Goal: Transaction & Acquisition: Purchase product/service

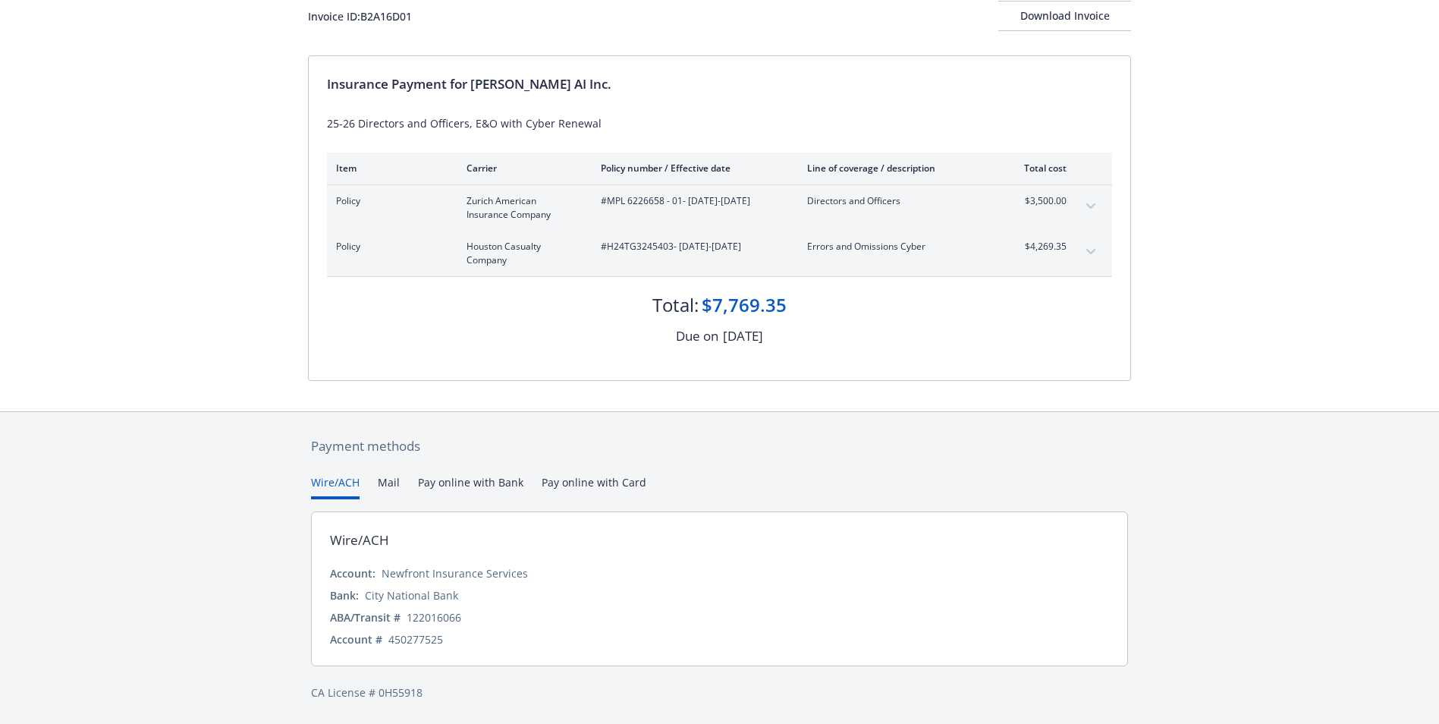
scroll to position [103, 0]
click at [451, 481] on button "Pay online with Bank" at bounding box center [470, 485] width 105 height 25
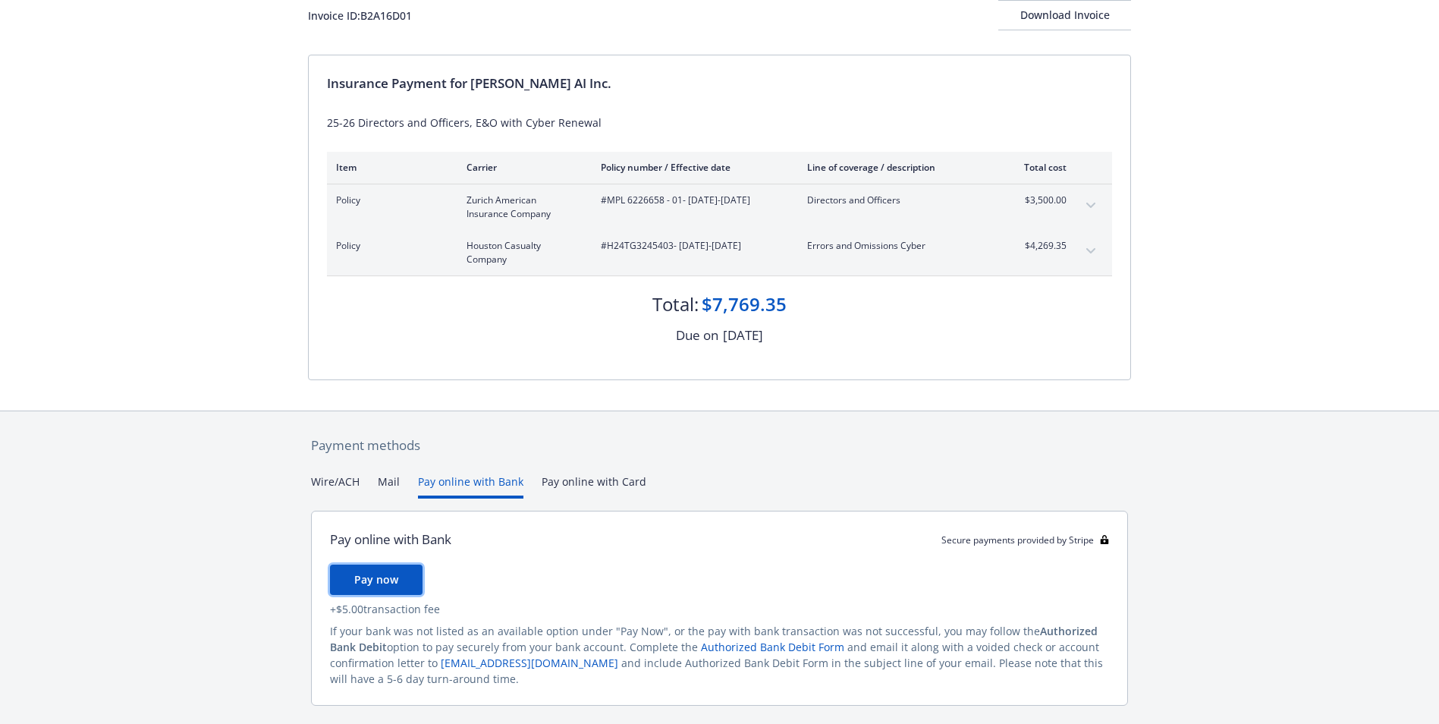
click at [395, 581] on span "Pay now" at bounding box center [376, 579] width 44 height 14
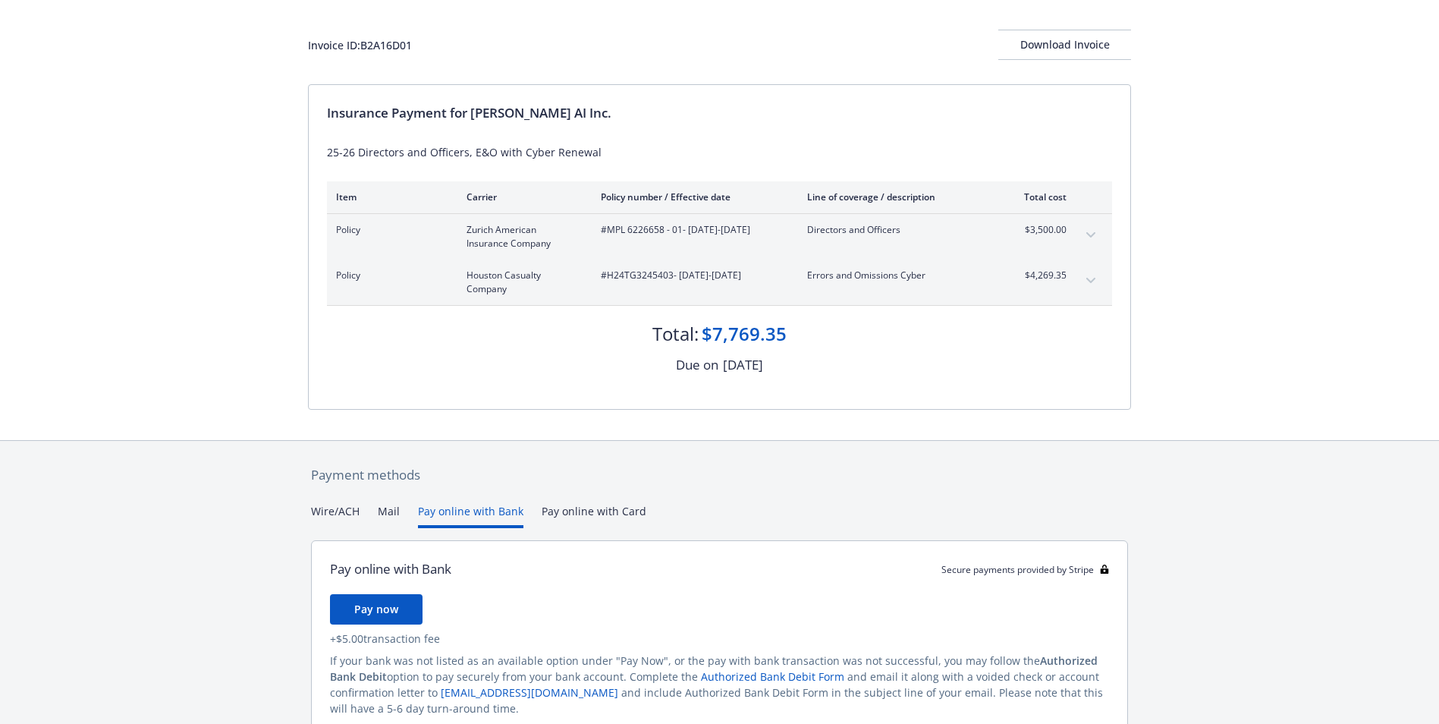
click at [564, 489] on div "Payment methods Wire/ACH Mail Pay online with Bank Pay online with Card Pay onl…" at bounding box center [719, 618] width 823 height 354
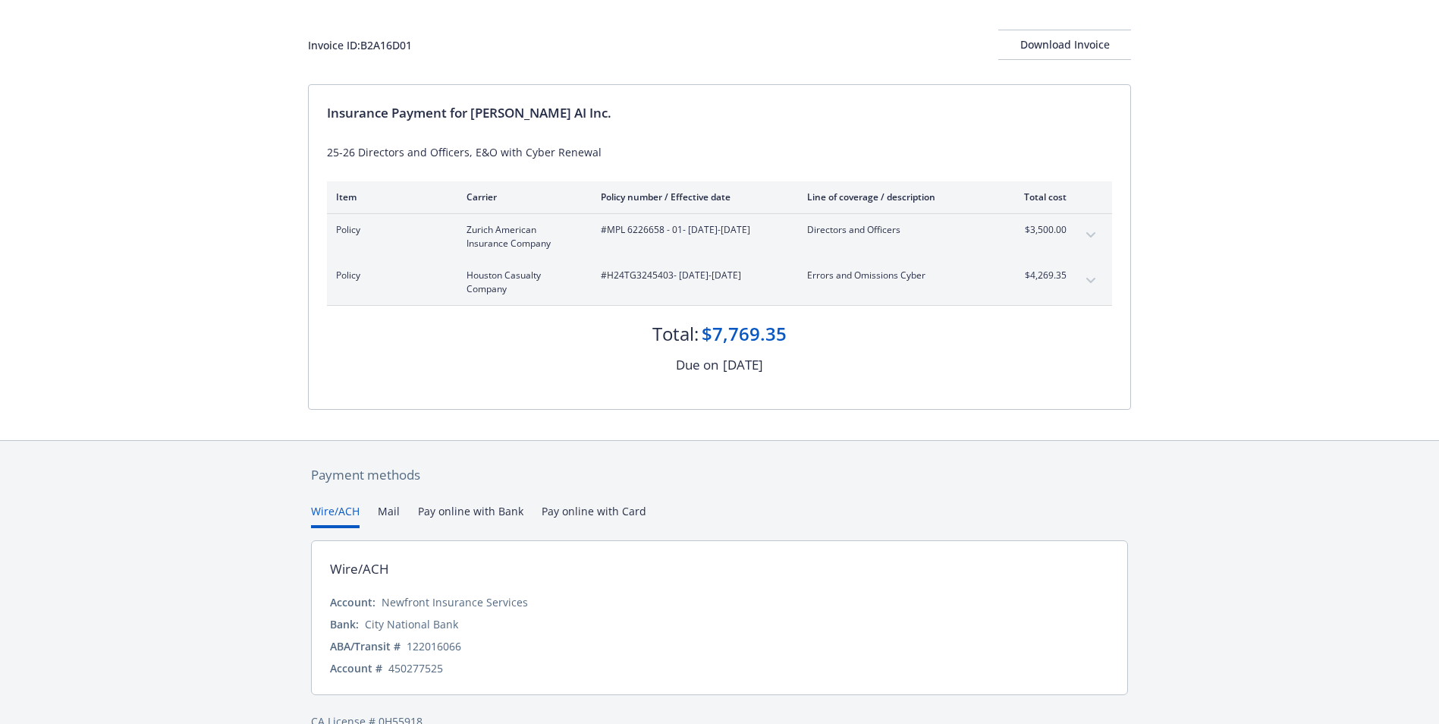
click at [332, 512] on button "Wire/ACH" at bounding box center [335, 515] width 49 height 25
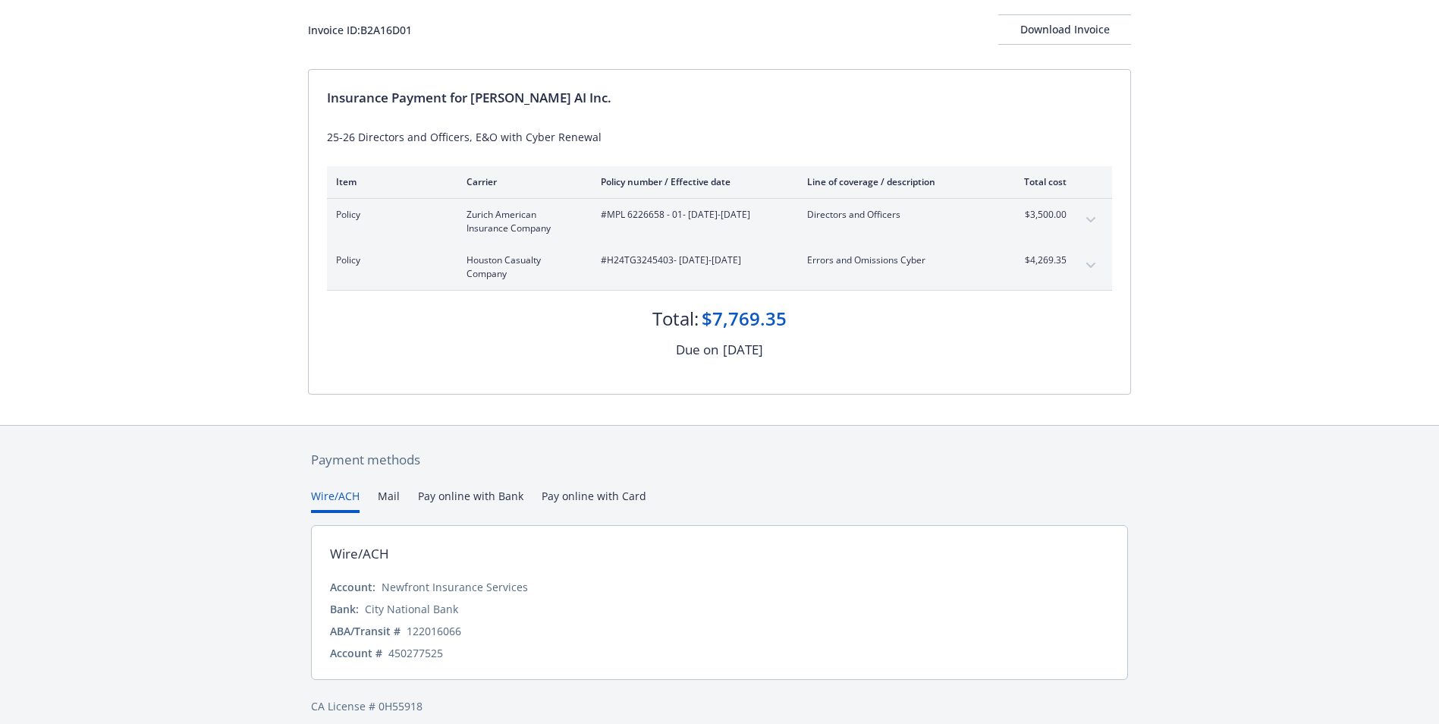
scroll to position [103, 0]
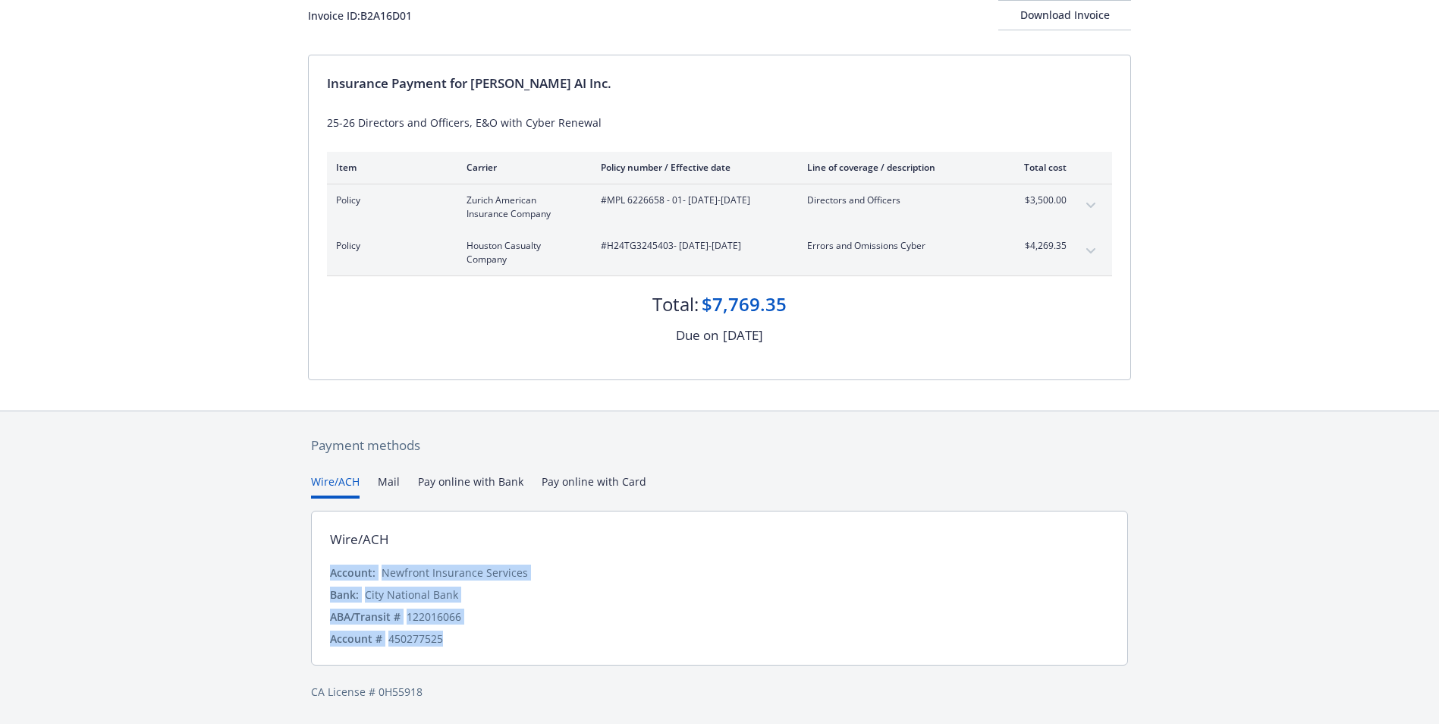
drag, startPoint x: 331, startPoint y: 573, endPoint x: 467, endPoint y: 635, distance: 150.1
click at [467, 635] on div "Account: Newfront Insurance Services Bank: City National Bank ABA/Transit # 122…" at bounding box center [719, 605] width 779 height 82
drag, startPoint x: 467, startPoint y: 635, endPoint x: 451, endPoint y: 637, distance: 16.1
click at [451, 637] on div "Account # 450277525" at bounding box center [719, 638] width 779 height 16
drag, startPoint x: 450, startPoint y: 637, endPoint x: 324, endPoint y: 575, distance: 140.5
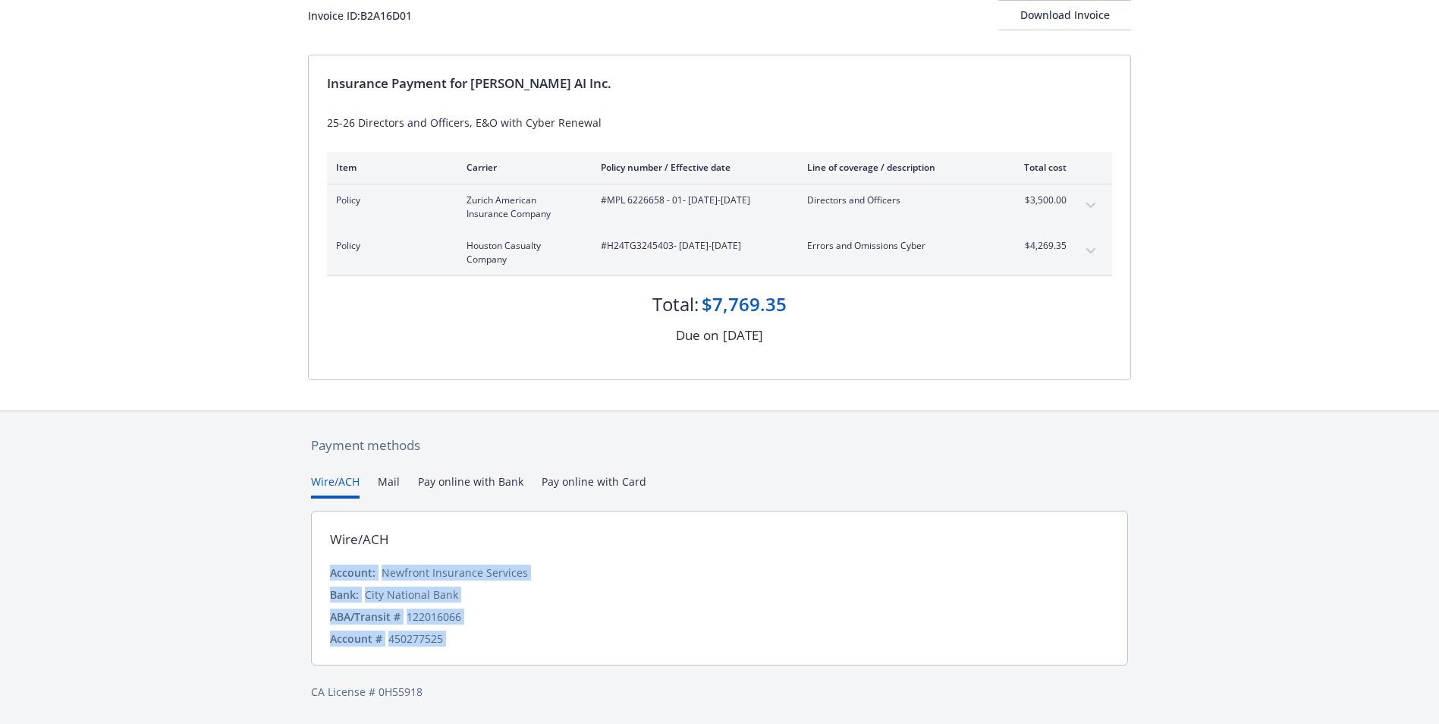
click at [324, 575] on div "Wire/ACH Account: Newfront Insurance Services Bank: City National Bank ABA/Tran…" at bounding box center [719, 588] width 817 height 155
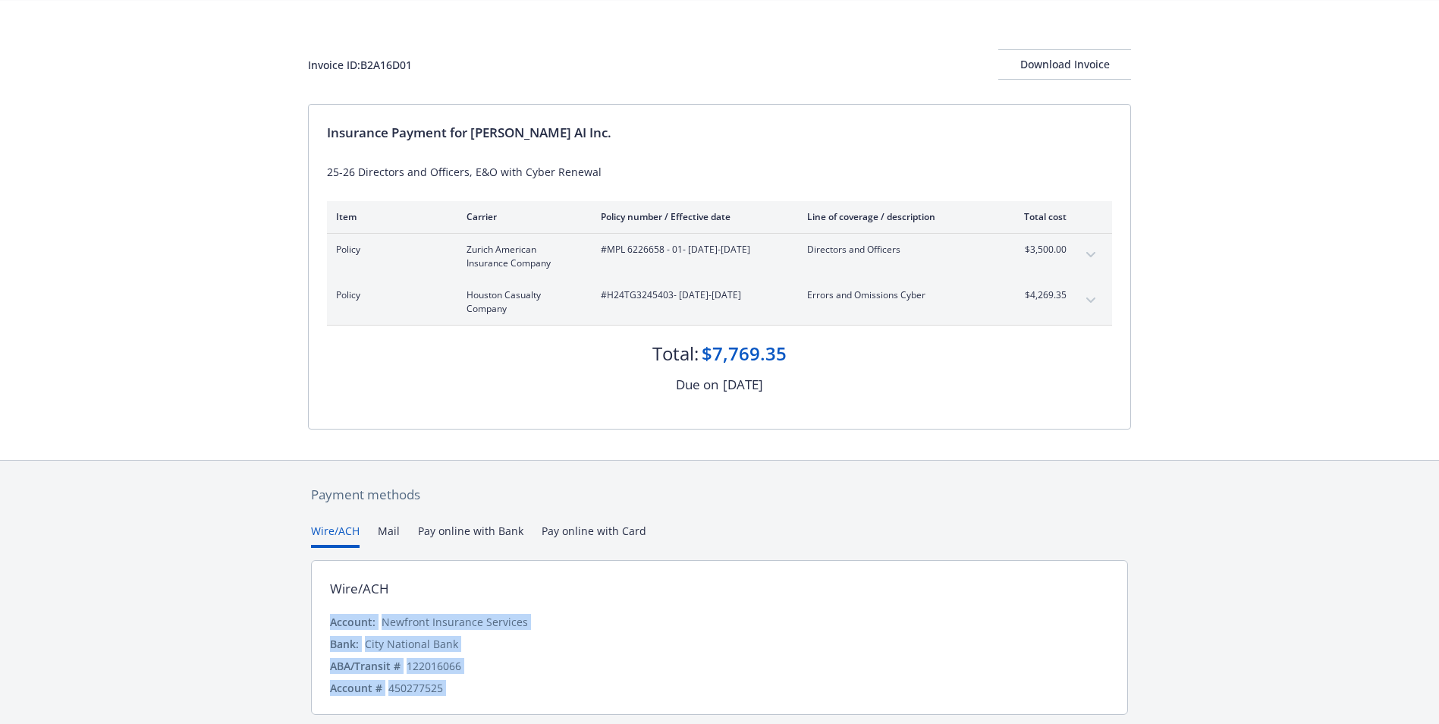
scroll to position [27, 0]
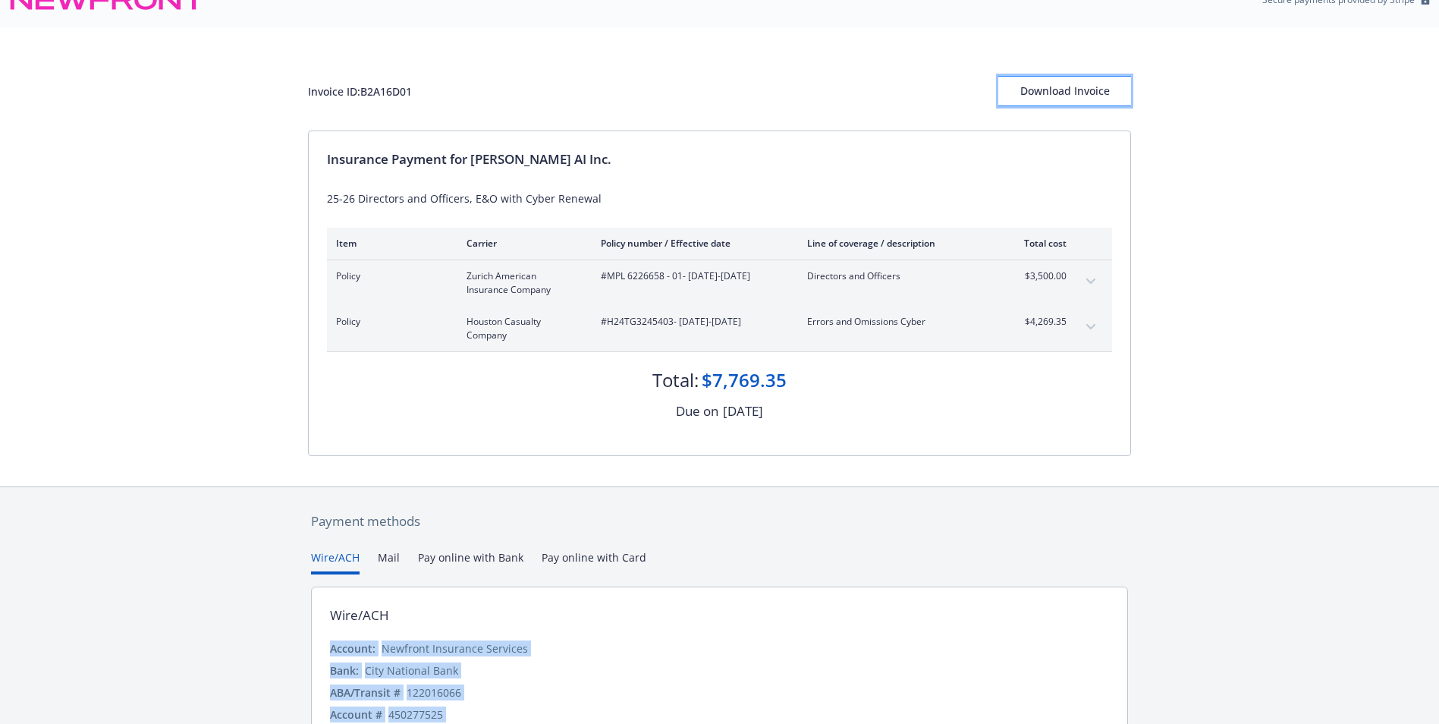
click at [1073, 81] on div "Download Invoice" at bounding box center [1064, 91] width 133 height 29
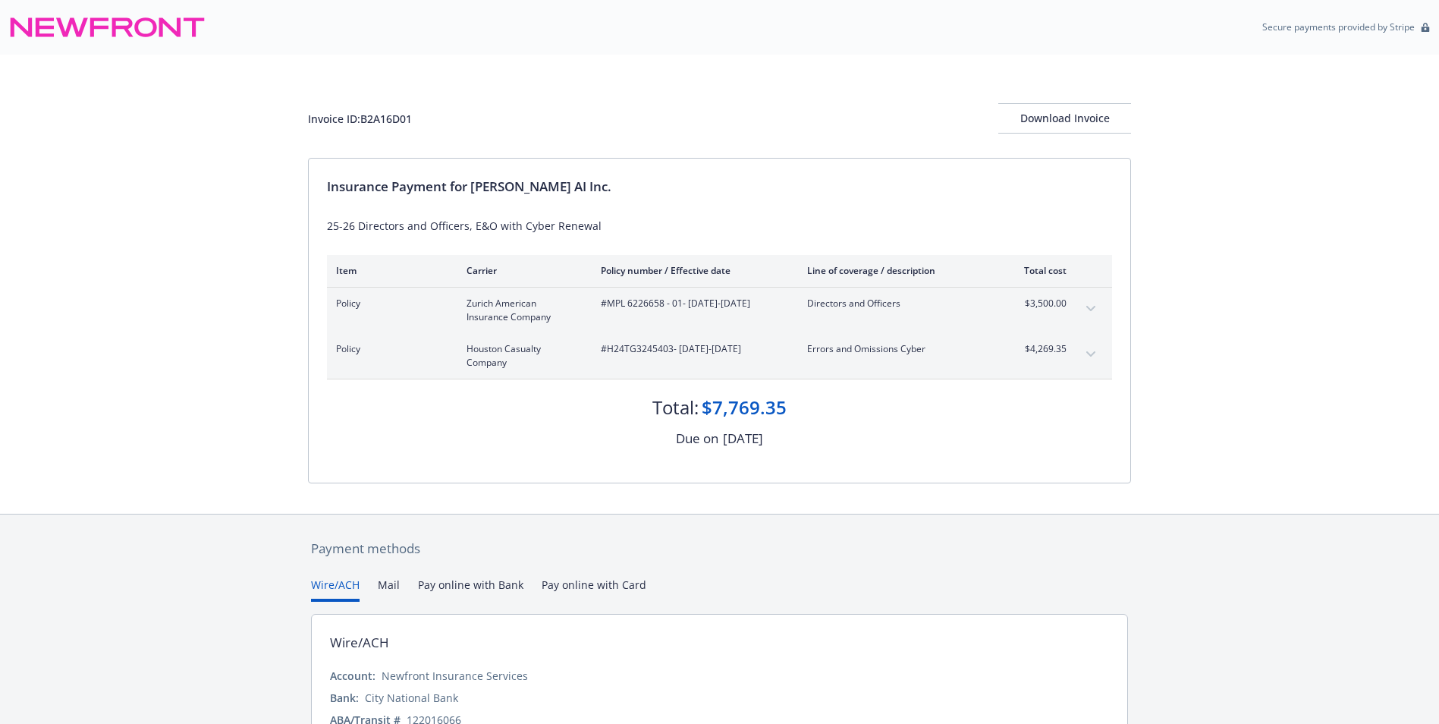
scroll to position [103, 0]
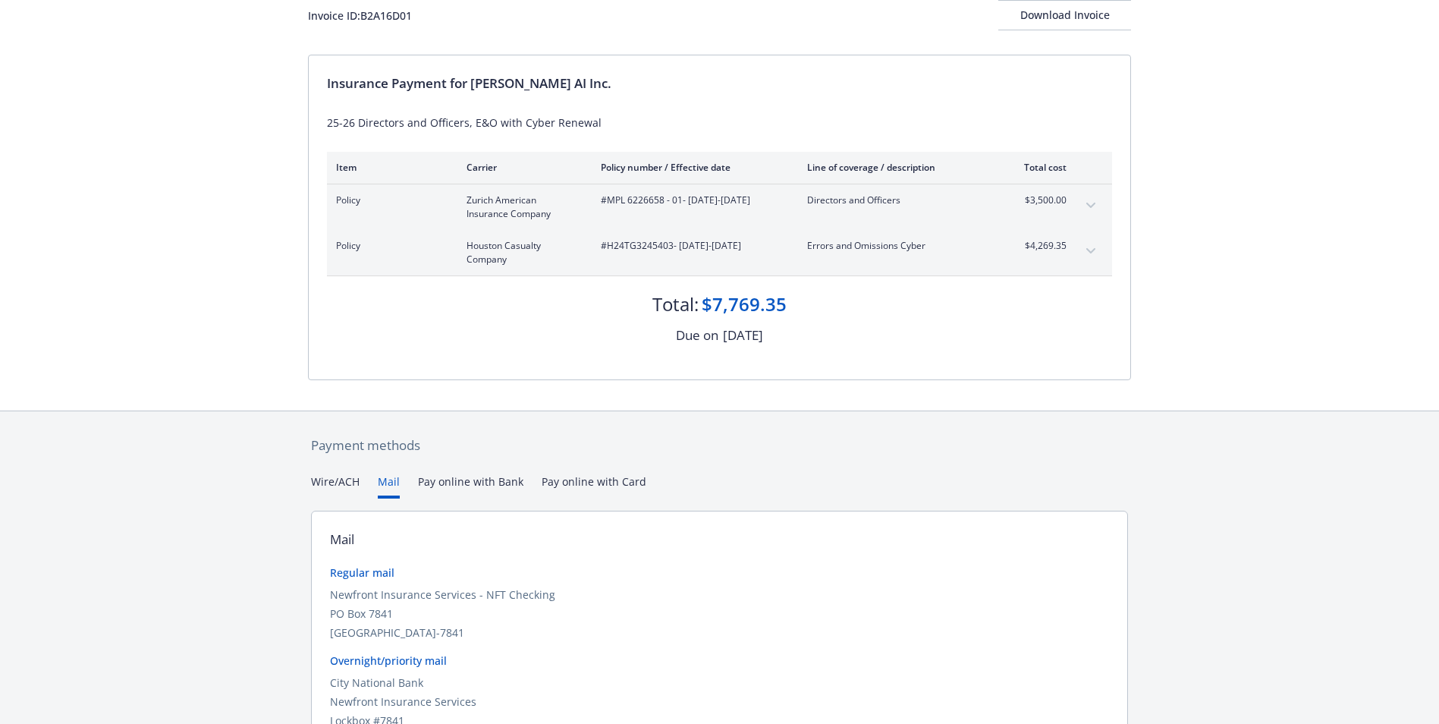
click at [394, 485] on button "Mail" at bounding box center [389, 485] width 22 height 25
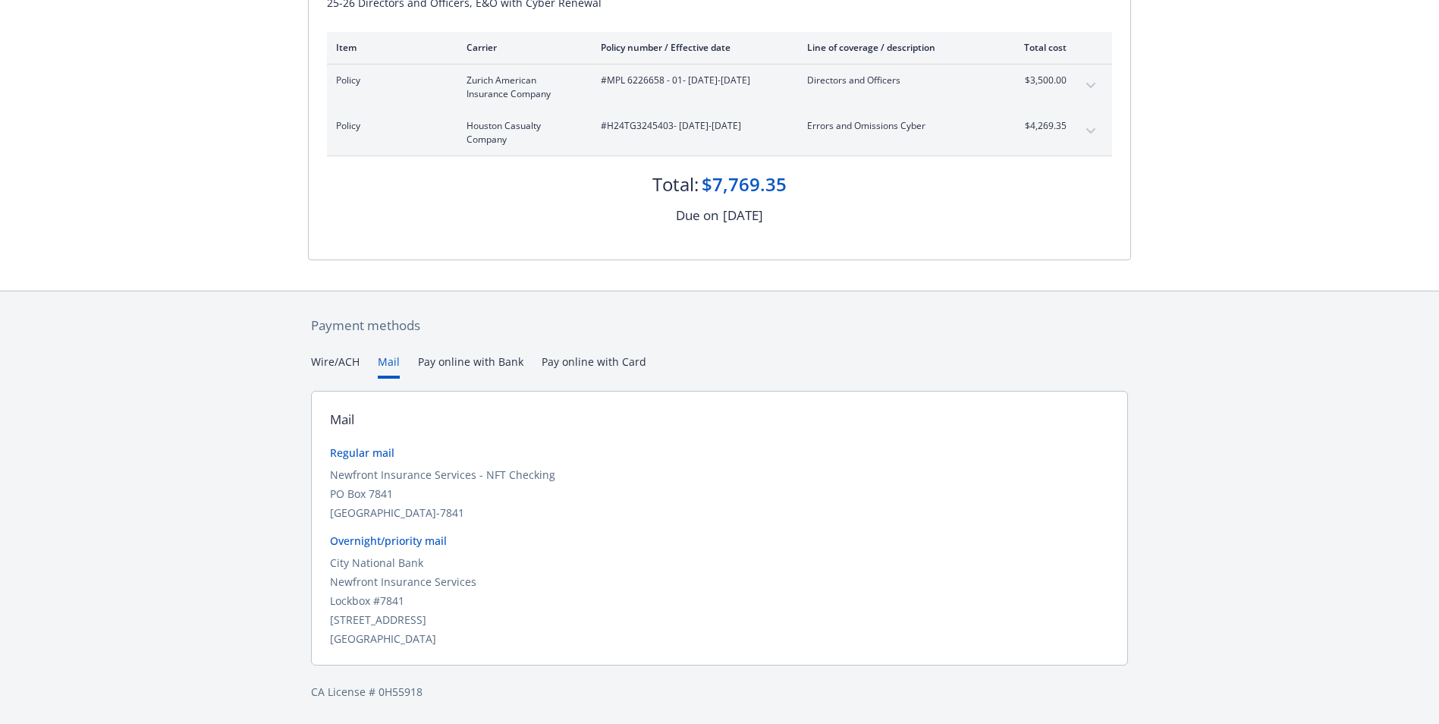
scroll to position [143, 0]
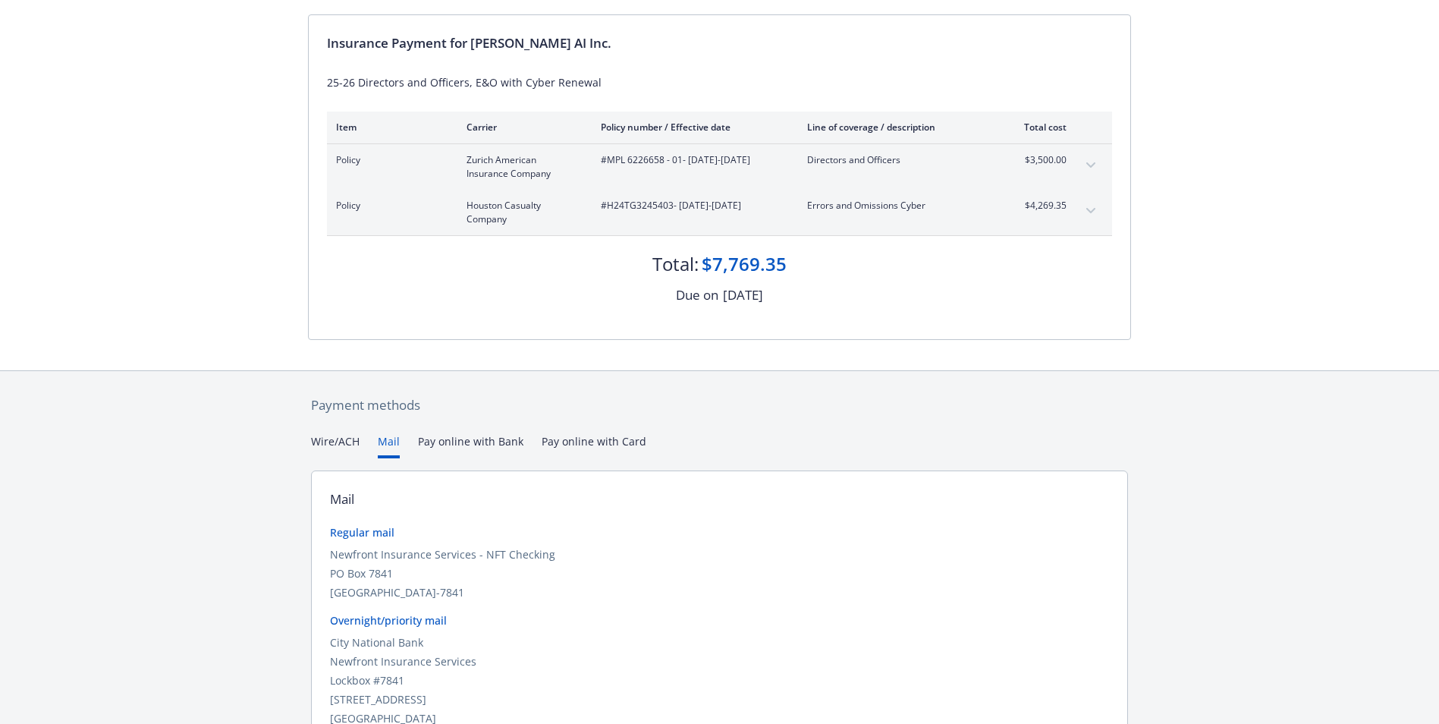
click at [459, 366] on div "Secure payments provided by Stripe Invoice ID: B2A16D01 Download Invoice Insura…" at bounding box center [719, 330] width 1439 height 947
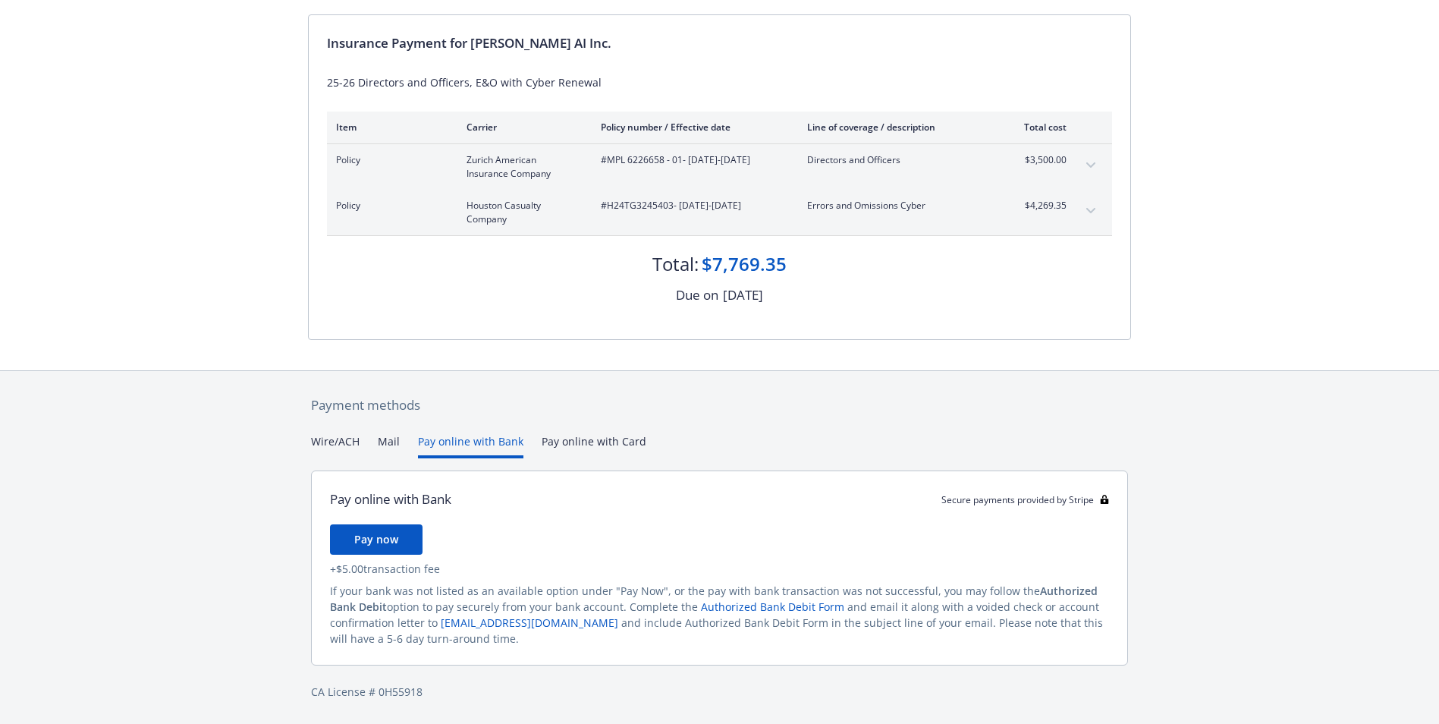
scroll to position [74, 0]
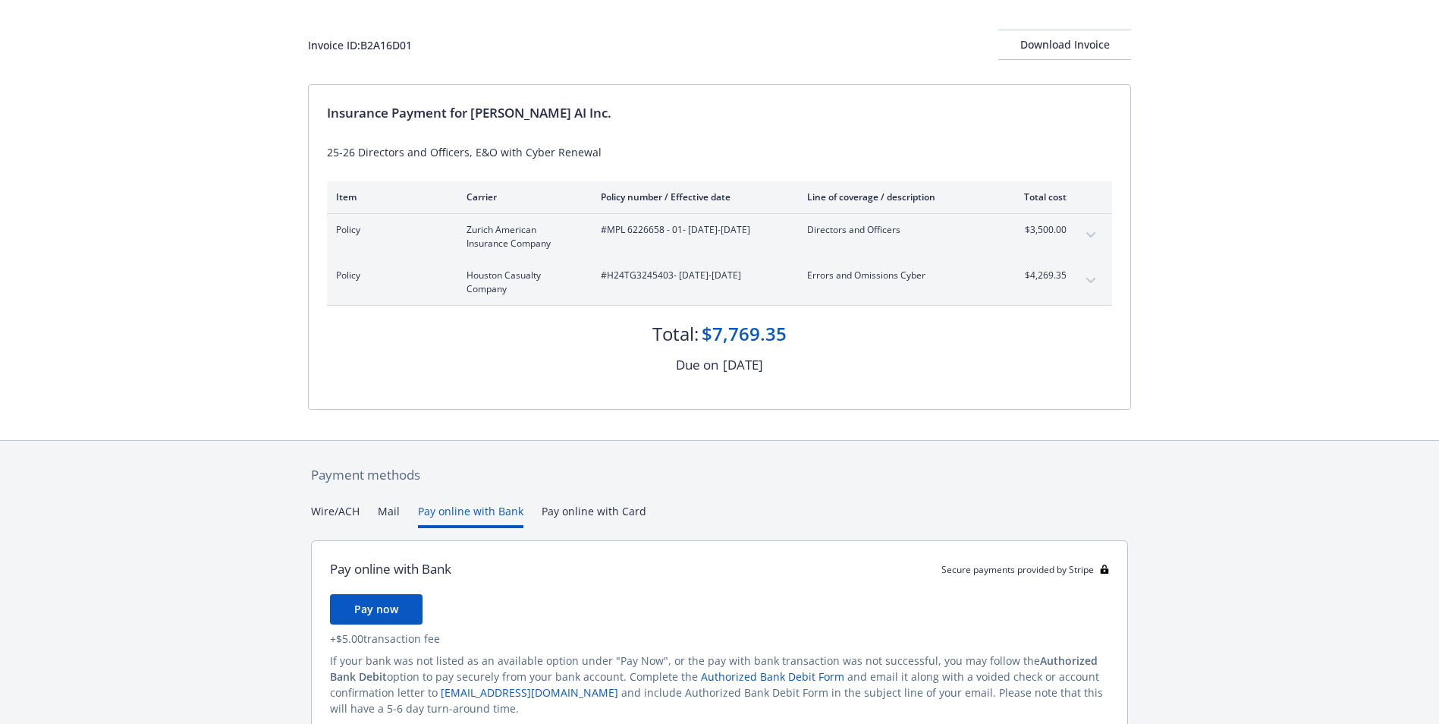
click at [558, 442] on div "Payment methods Wire/ACH Mail Pay online with Bank Pay online with Card Pay onl…" at bounding box center [719, 618] width 823 height 354
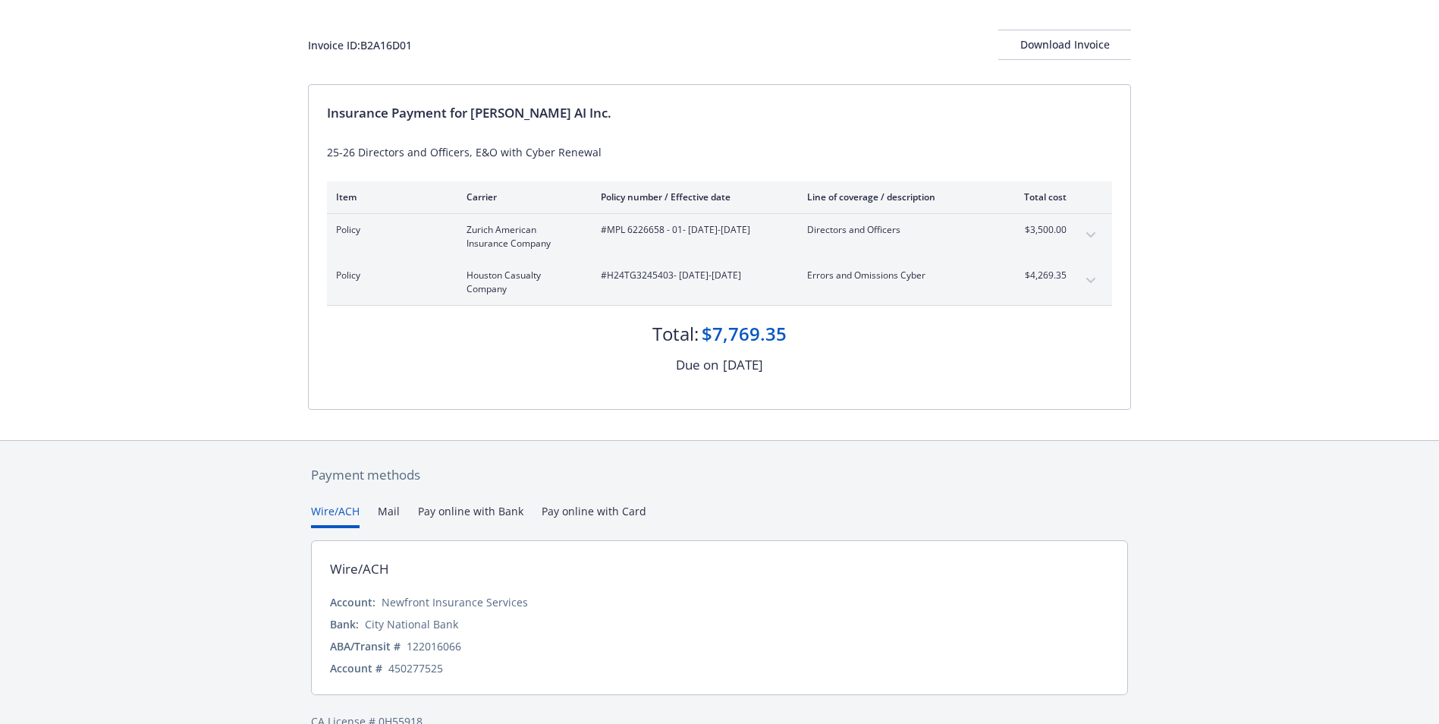
click at [338, 520] on button "Wire/ACH" at bounding box center [335, 515] width 49 height 25
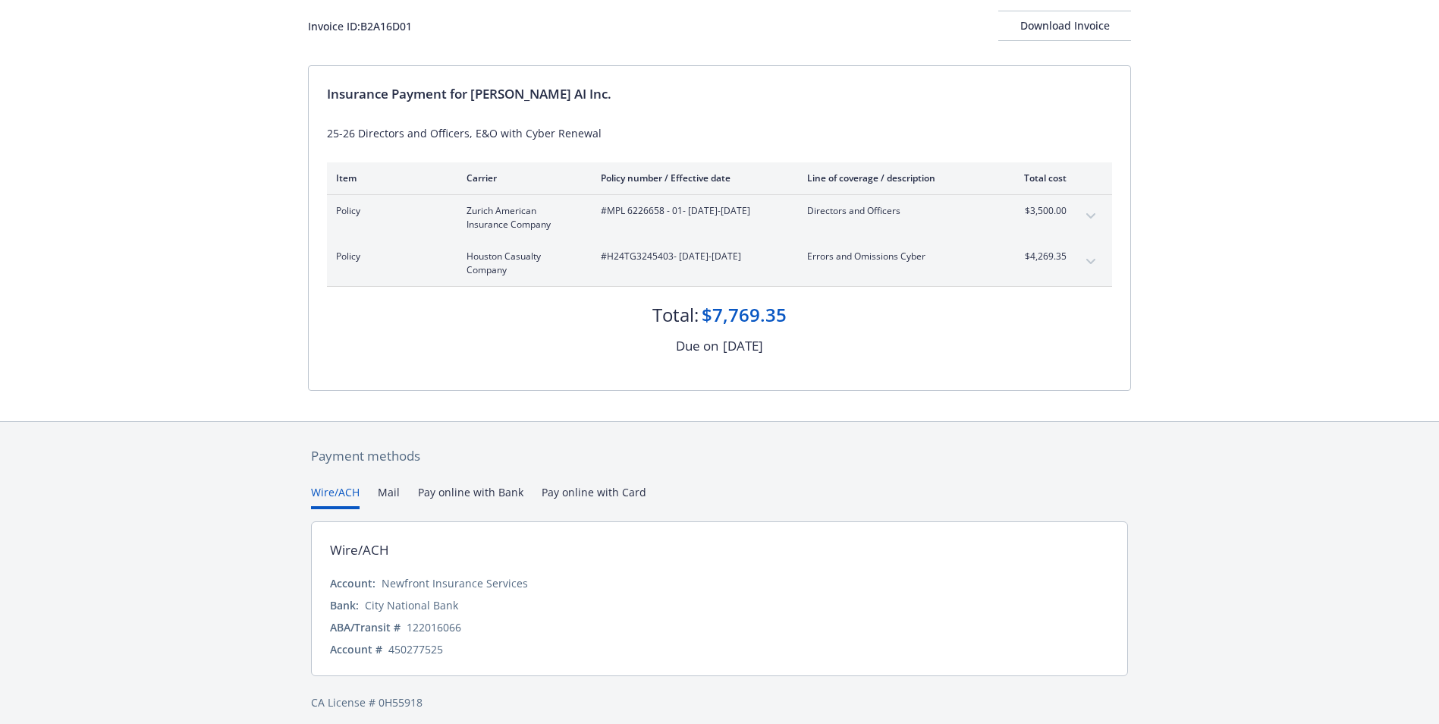
scroll to position [103, 0]
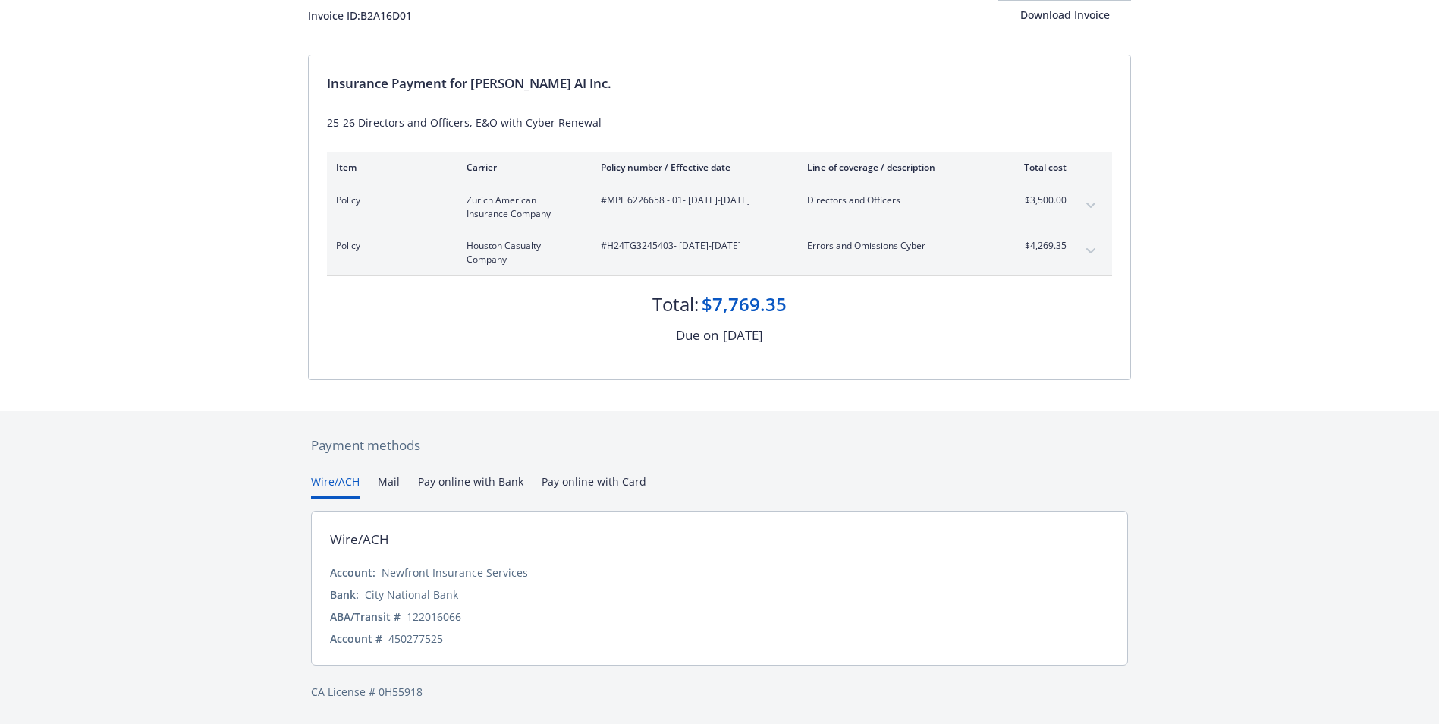
click at [580, 550] on div "Wire/ACH Account: Newfront Insurance Services Bank: City National Bank ABA/Tran…" at bounding box center [719, 588] width 817 height 155
drag, startPoint x: 384, startPoint y: 574, endPoint x: 522, endPoint y: 574, distance: 138.1
click at [522, 574] on div "Newfront Insurance Services" at bounding box center [455, 572] width 146 height 16
copy div "Newfront Insurance Services"
drag, startPoint x: 456, startPoint y: 614, endPoint x: 408, endPoint y: 615, distance: 47.8
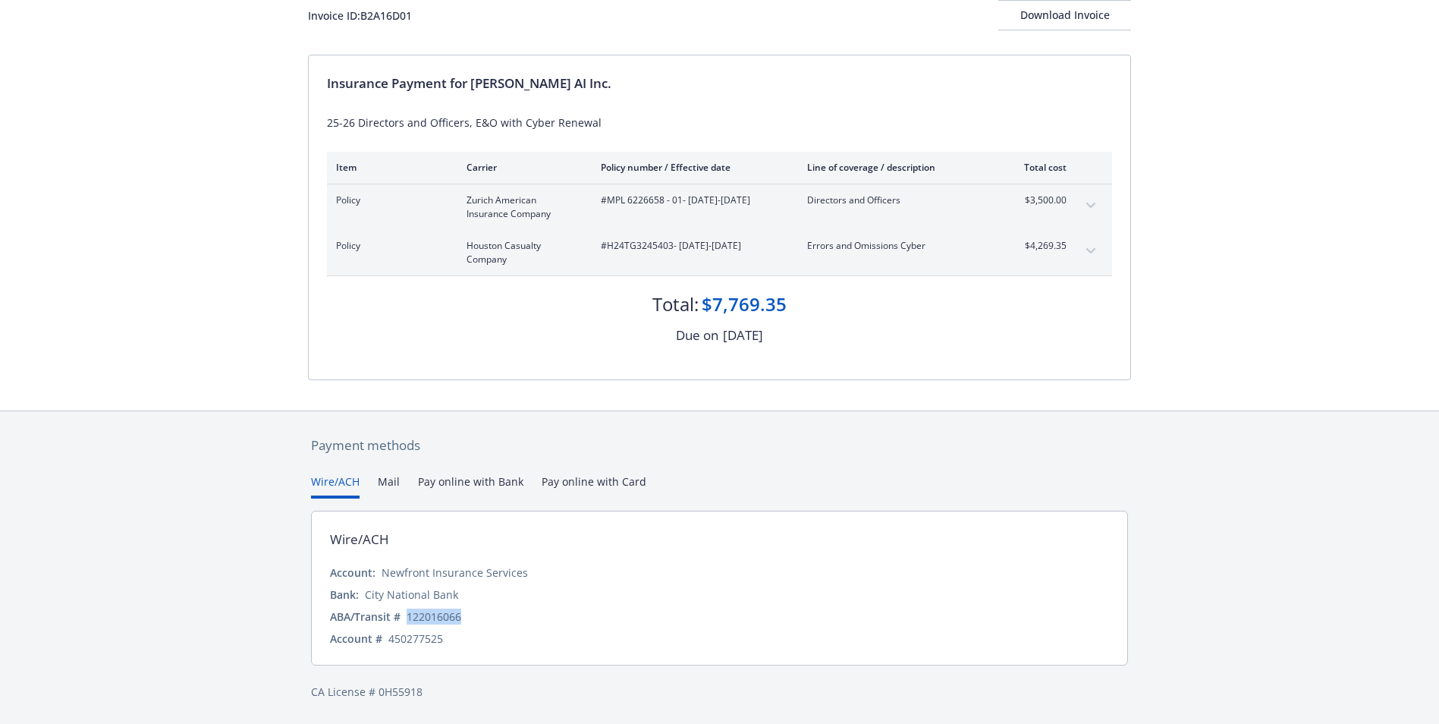
click at [408, 615] on div "ABA/Transit # [US_BANK_ROUTING_MICR]" at bounding box center [719, 616] width 779 height 16
copy div "122016066"
click at [432, 642] on div "450277525" at bounding box center [415, 638] width 55 height 16
drag, startPoint x: 442, startPoint y: 643, endPoint x: 385, endPoint y: 641, distance: 56.9
click at [385, 641] on div "Account # 450277525" at bounding box center [719, 638] width 779 height 16
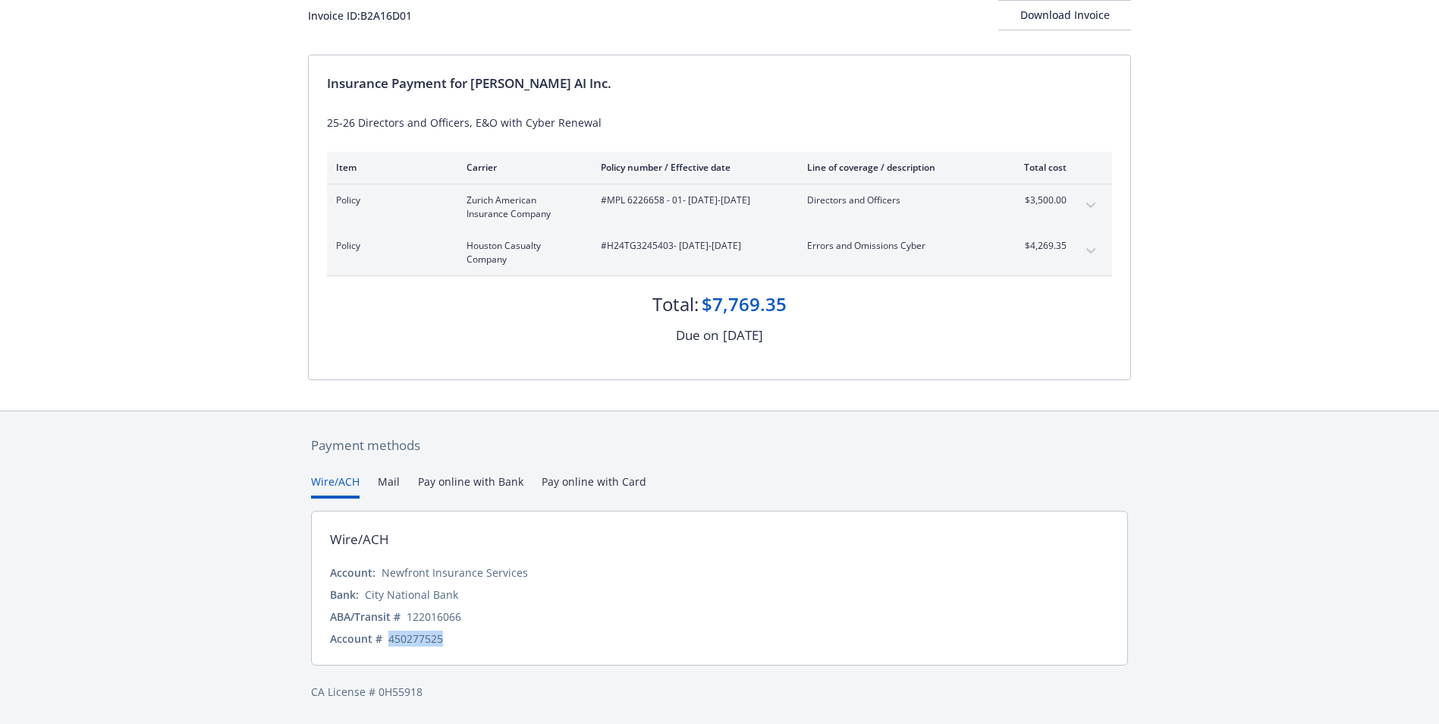
copy div "450277525"
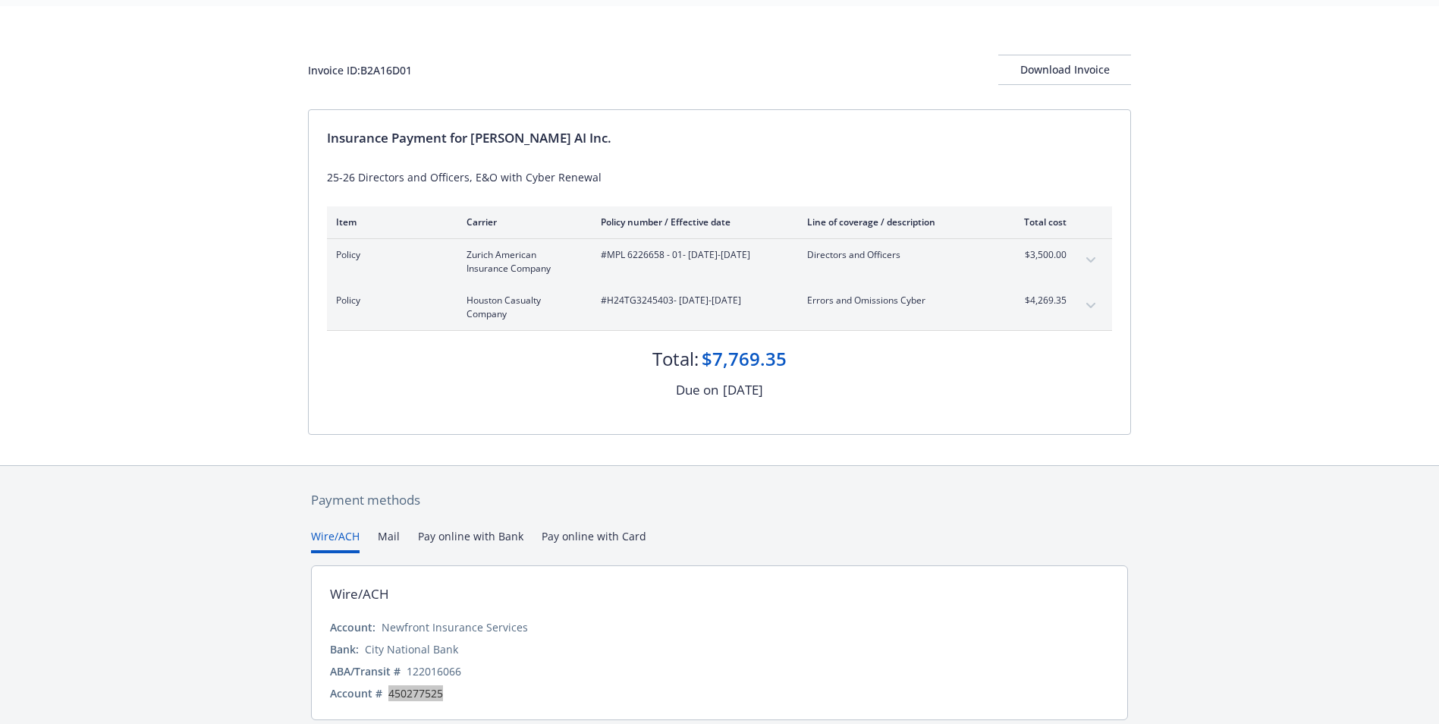
scroll to position [76, 0]
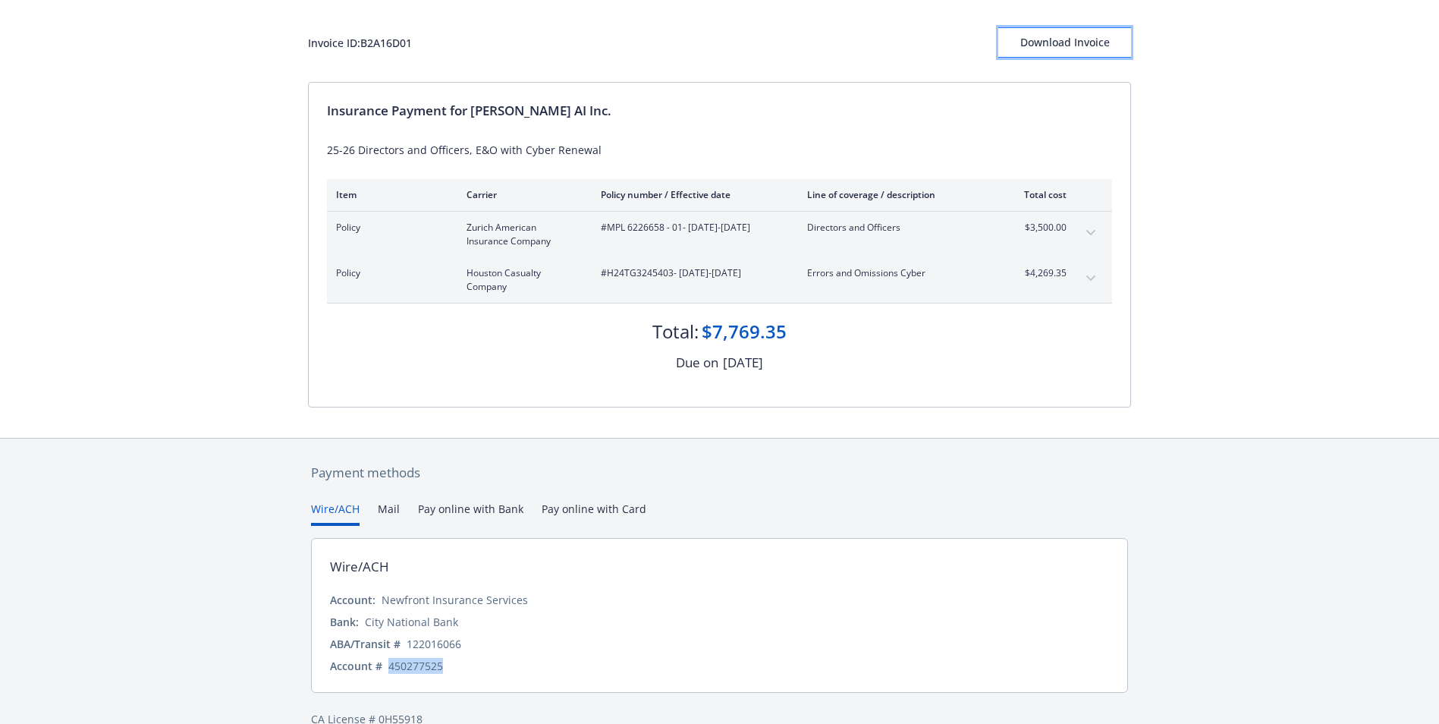
click at [1043, 55] on div "Download Invoice" at bounding box center [1064, 42] width 133 height 29
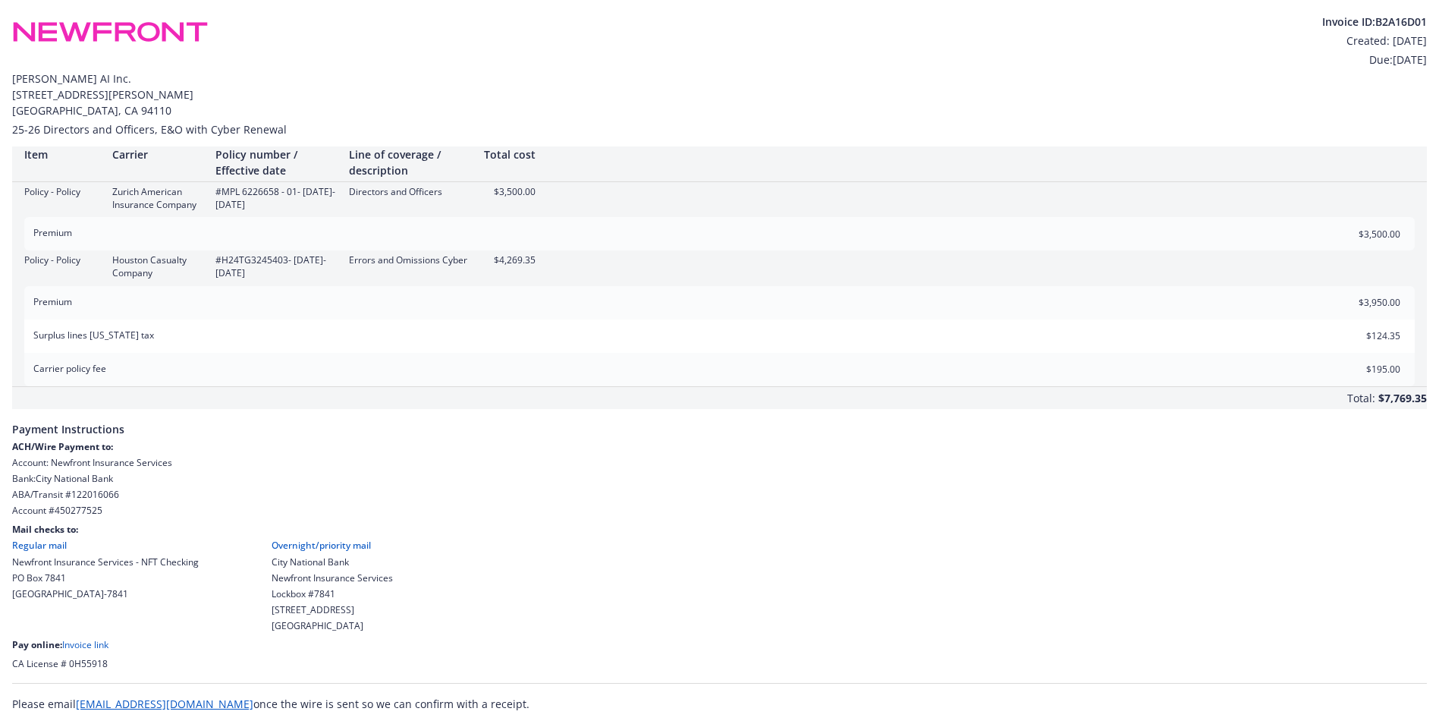
scroll to position [2, 0]
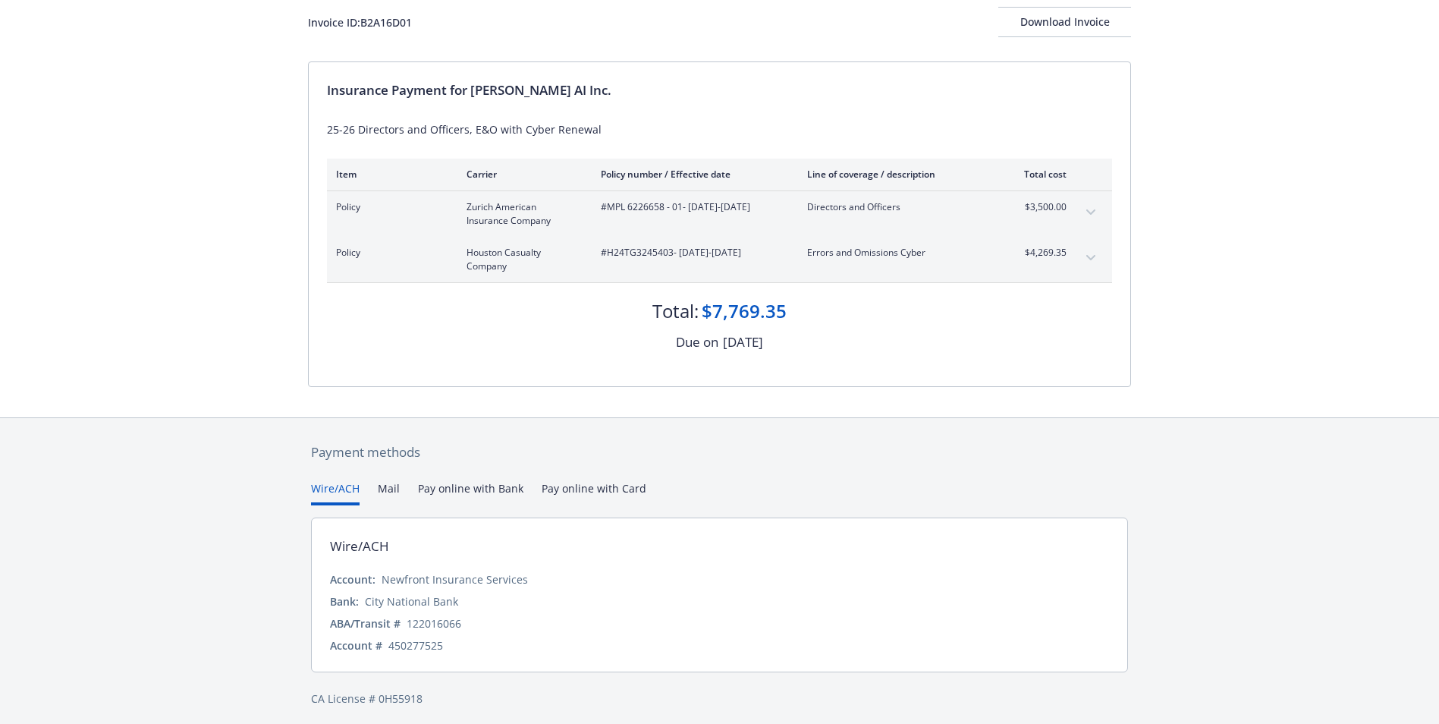
scroll to position [103, 0]
